Goal: Information Seeking & Learning: Learn about a topic

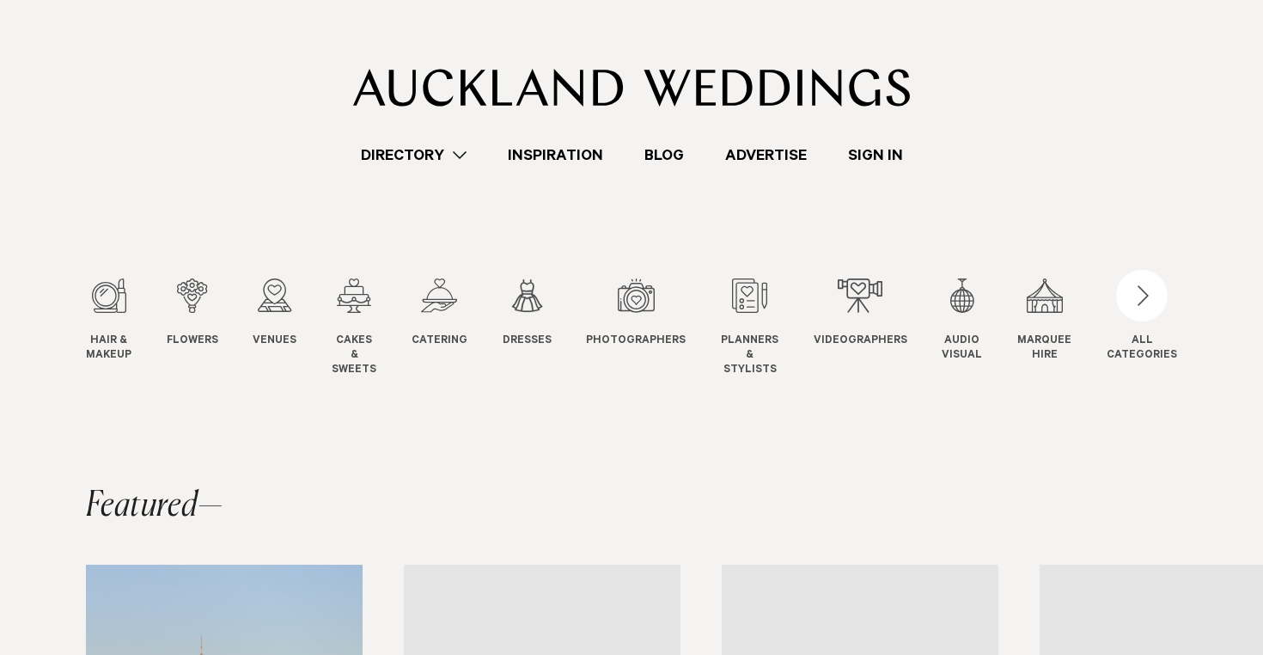
click at [414, 152] on link "Directory" at bounding box center [413, 154] width 147 height 23
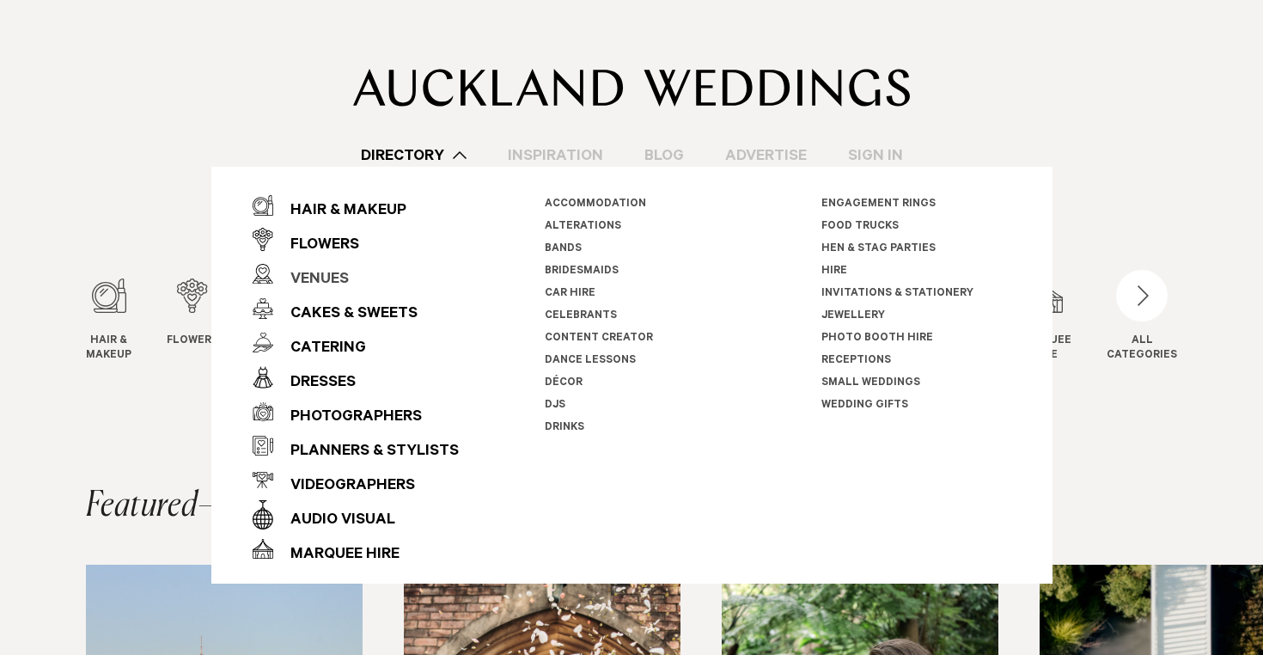
click at [306, 276] on div "Venues" at bounding box center [311, 280] width 76 height 34
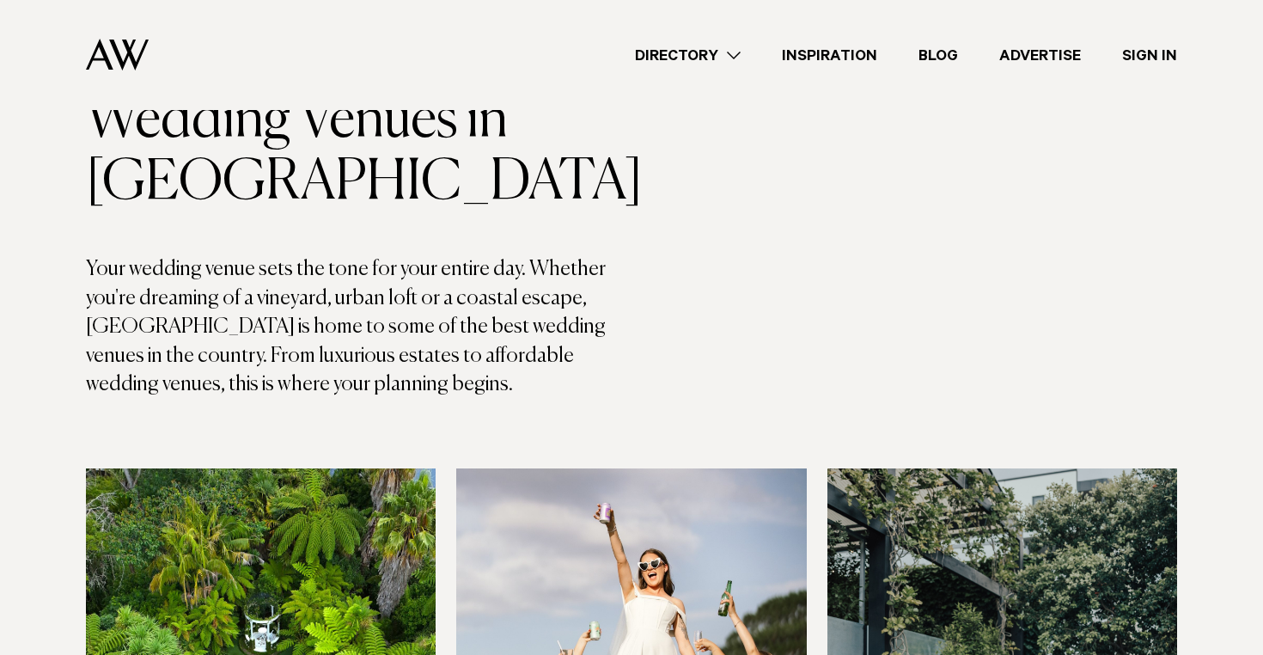
scroll to position [53, 0]
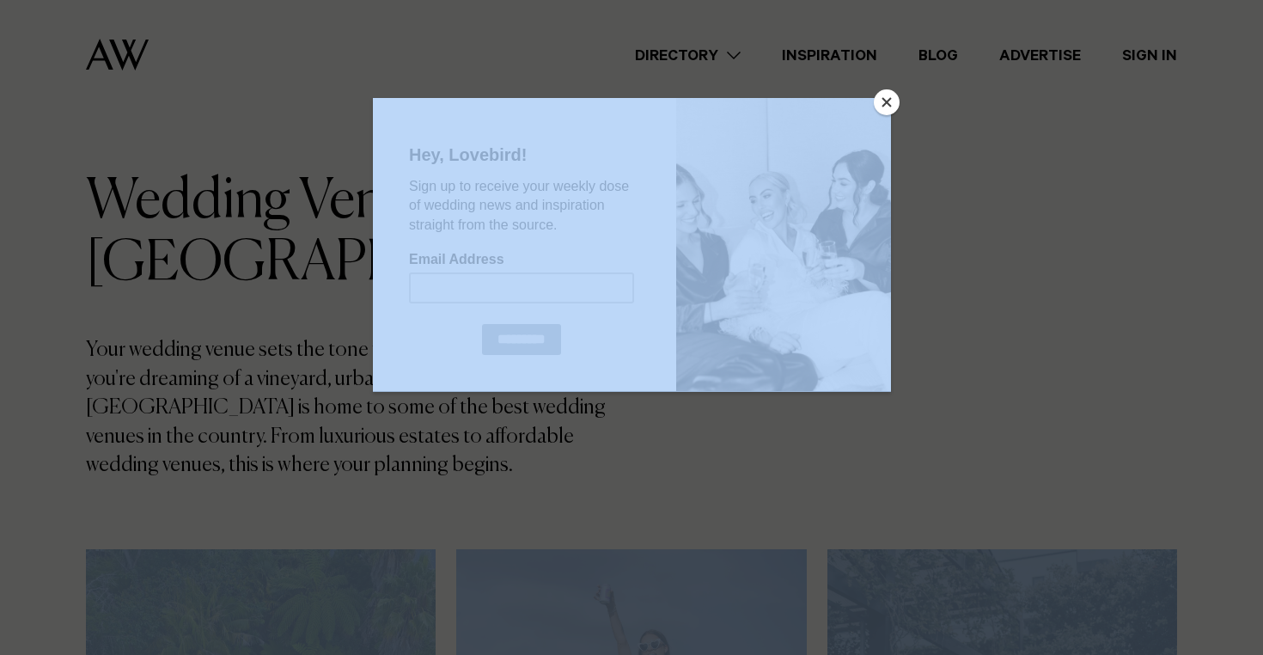
drag, startPoint x: 377, startPoint y: 503, endPoint x: 51, endPoint y: 302, distance: 383.9
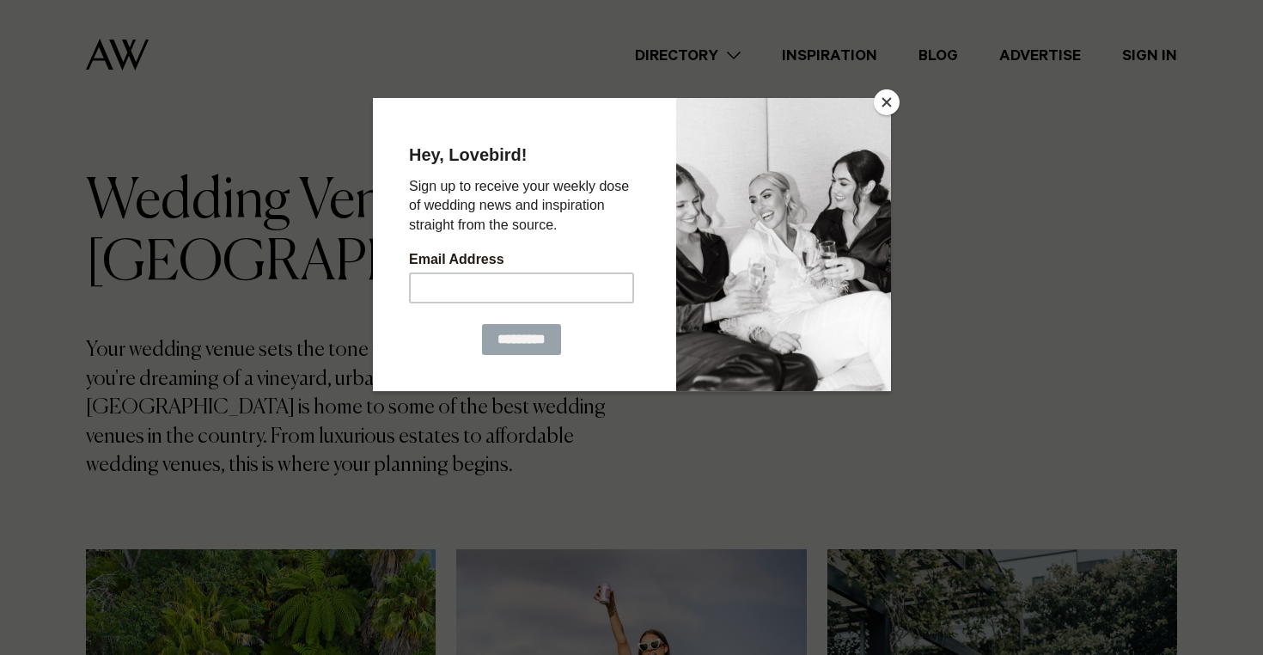
drag, startPoint x: 145, startPoint y: 387, endPoint x: 240, endPoint y: 349, distance: 102.1
click at [153, 384] on div at bounding box center [631, 327] width 1263 height 655
click at [887, 104] on button "Close" at bounding box center [887, 102] width 26 height 26
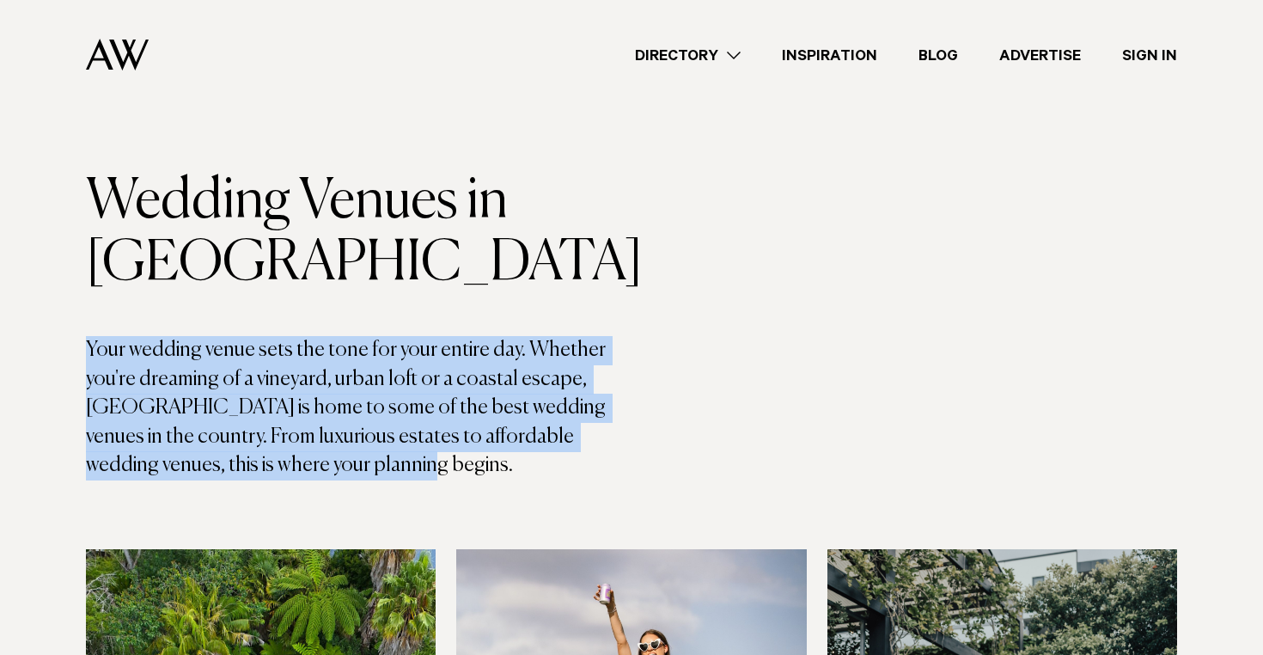
drag, startPoint x: 400, startPoint y: 473, endPoint x: 50, endPoint y: 340, distance: 375.0
click at [310, 302] on header "Wedding Venues in [GEOGRAPHIC_DATA] Your wedding venue sets the tone for your e…" at bounding box center [359, 325] width 546 height 309
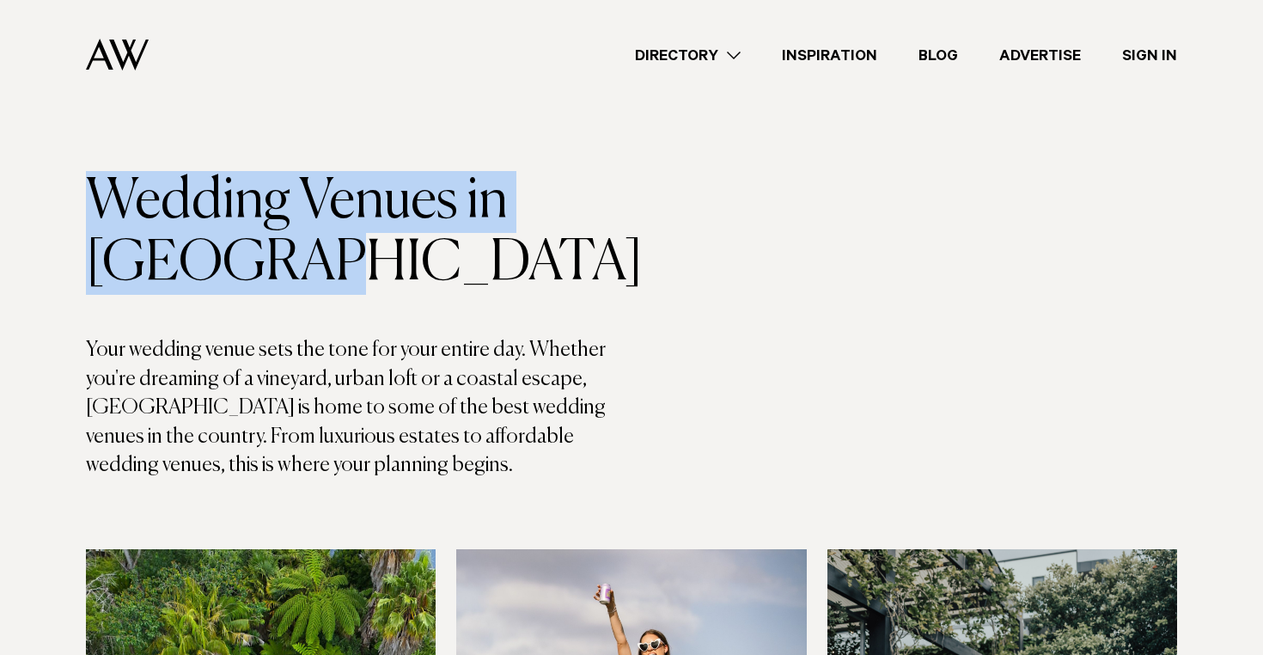
drag, startPoint x: 430, startPoint y: 253, endPoint x: 41, endPoint y: 164, distance: 398.3
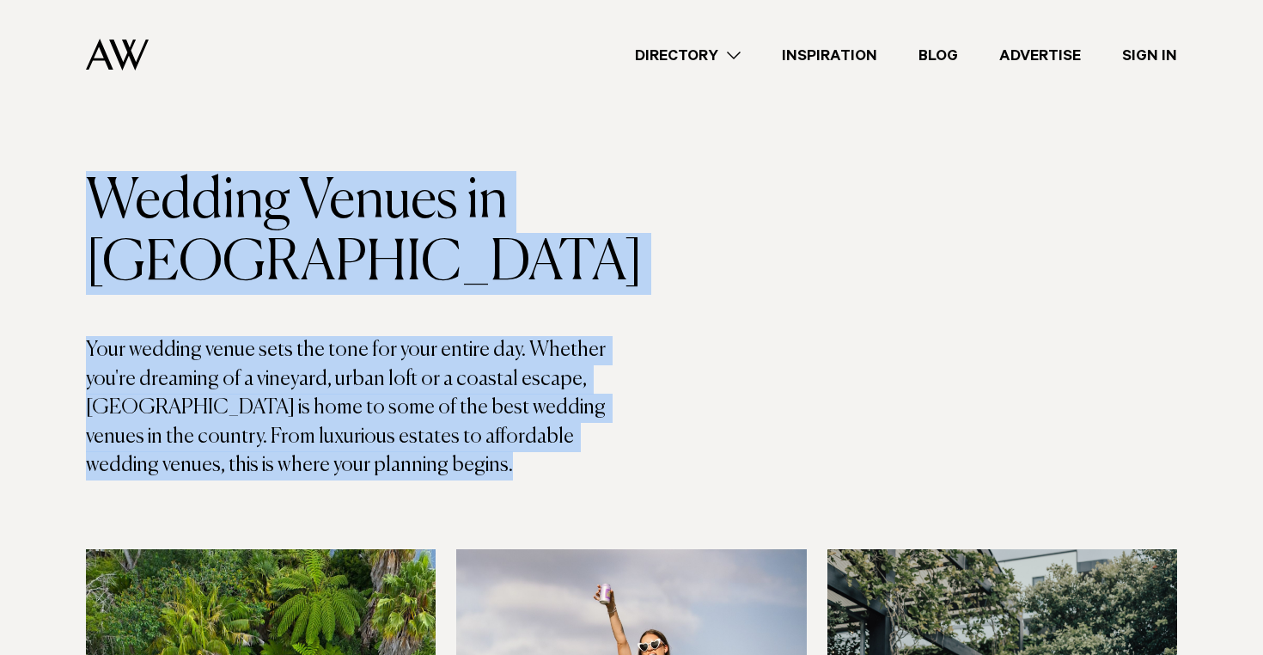
drag, startPoint x: 399, startPoint y: 493, endPoint x: 52, endPoint y: 174, distance: 471.3
click at [86, 196] on h1 "Wedding Venues in [GEOGRAPHIC_DATA]" at bounding box center [359, 233] width 546 height 124
drag, startPoint x: 88, startPoint y: 190, endPoint x: 375, endPoint y: 473, distance: 403.4
click at [375, 473] on header "Wedding Venues in [GEOGRAPHIC_DATA] Your wedding venue sets the tone for your e…" at bounding box center [359, 325] width 546 height 309
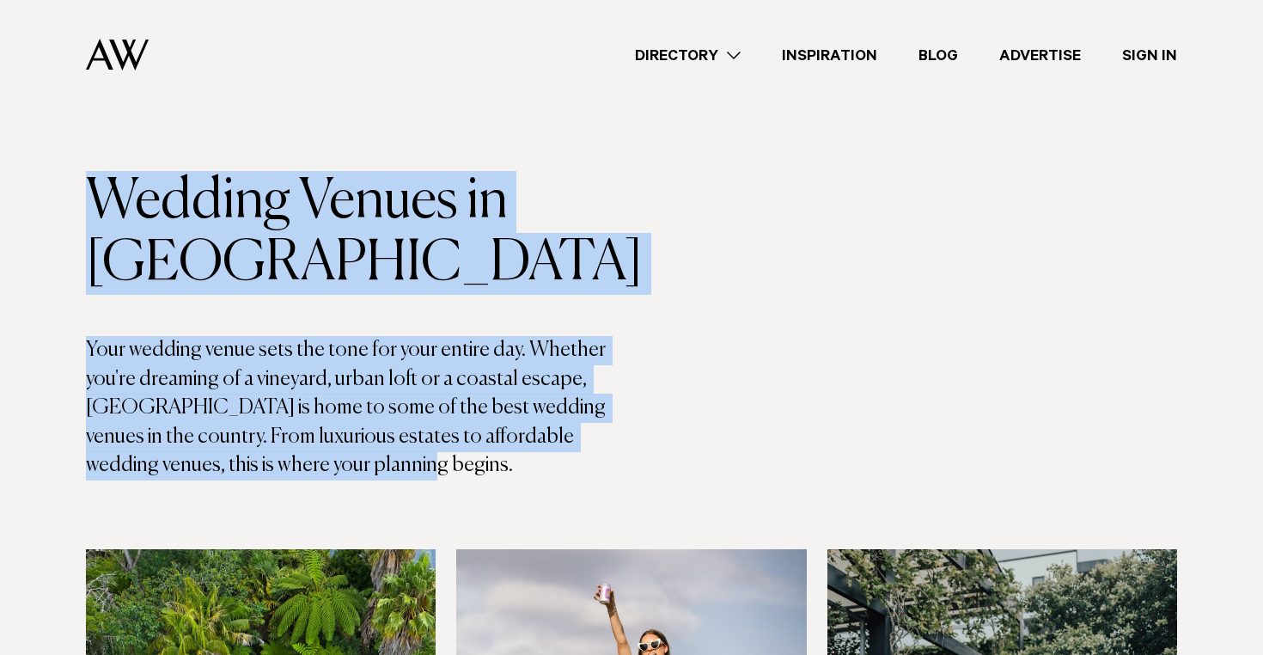
click at [375, 473] on p "Your wedding venue sets the tone for your entire day. Whether you're dreaming o…" at bounding box center [359, 408] width 546 height 144
